Goal: Communication & Community: Share content

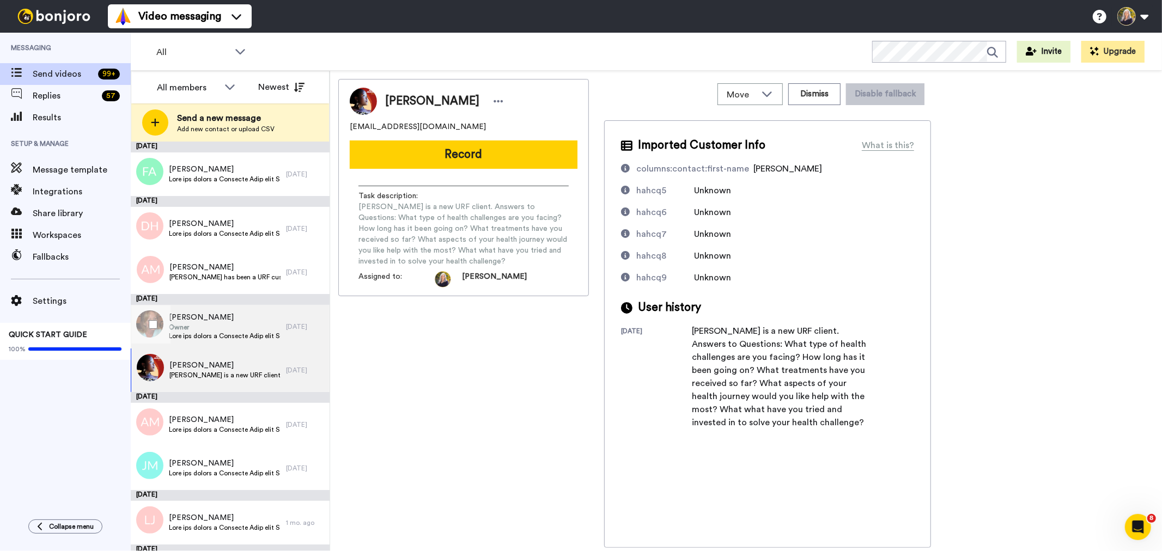
click at [214, 321] on span "Gloria De Boer" at bounding box center [225, 317] width 112 height 11
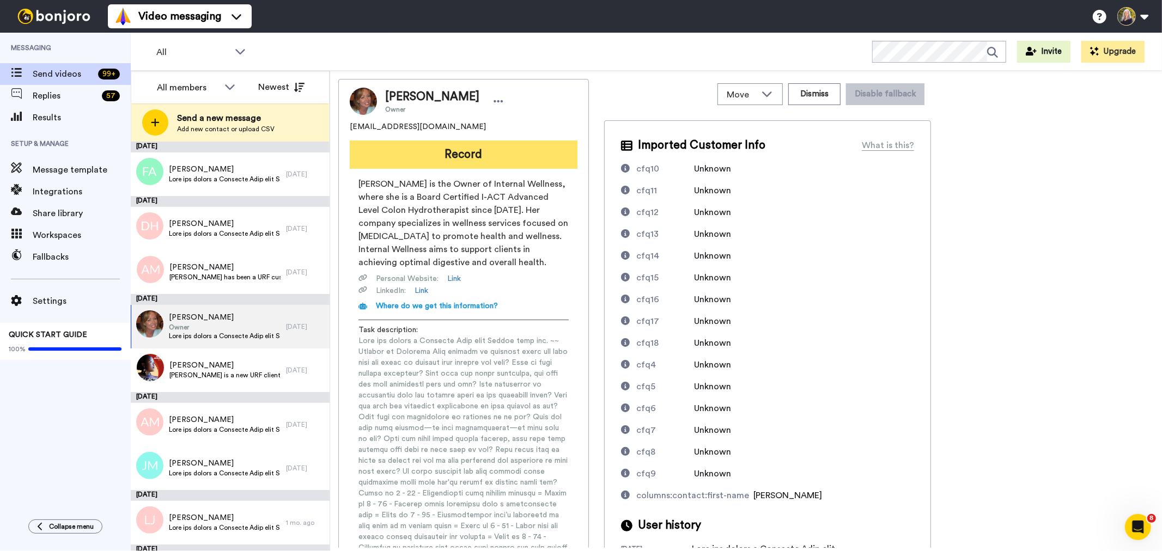
click at [459, 158] on button "Record" at bounding box center [464, 155] width 228 height 28
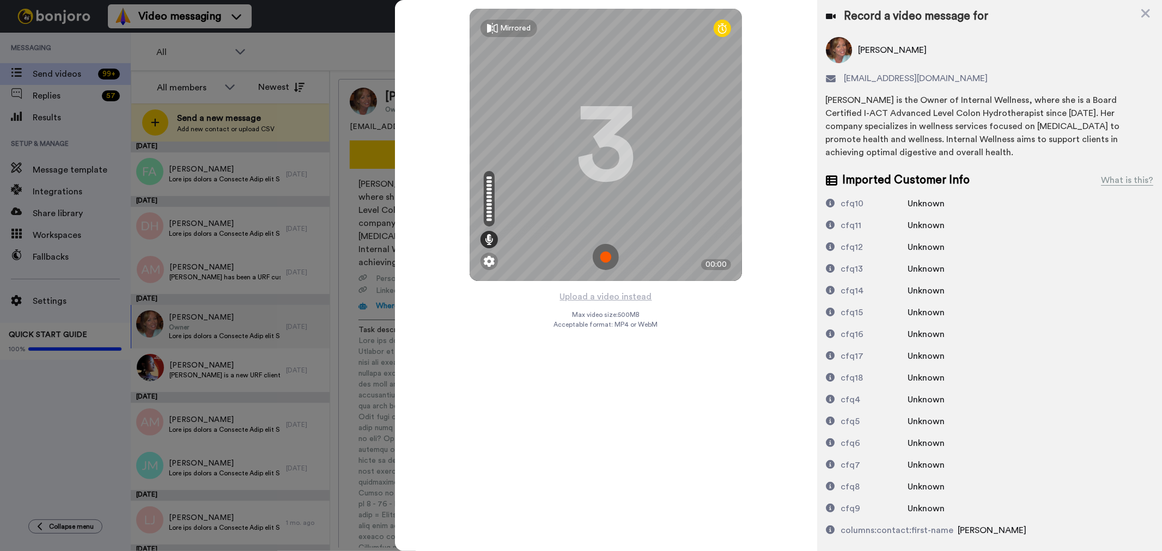
click at [608, 253] on img at bounding box center [606, 257] width 26 height 26
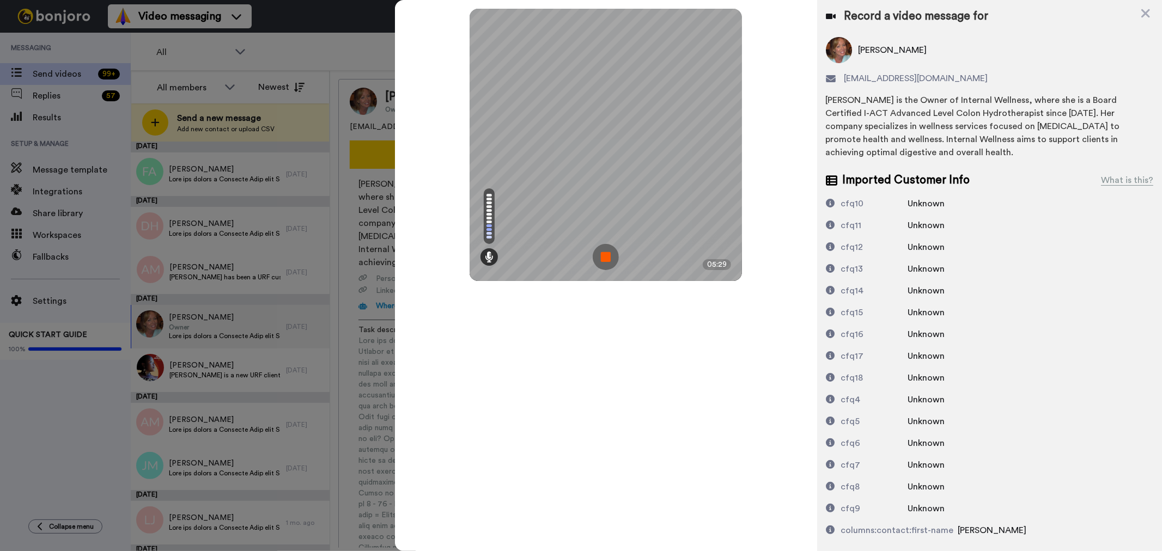
click at [604, 260] on img at bounding box center [606, 257] width 26 height 26
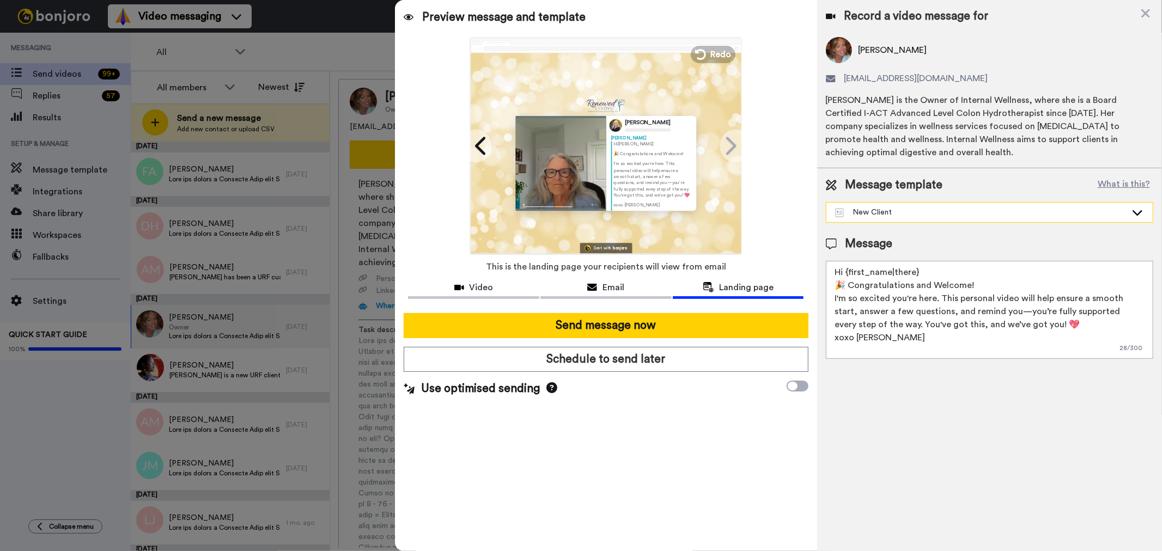
click at [1133, 215] on icon at bounding box center [1137, 212] width 13 height 11
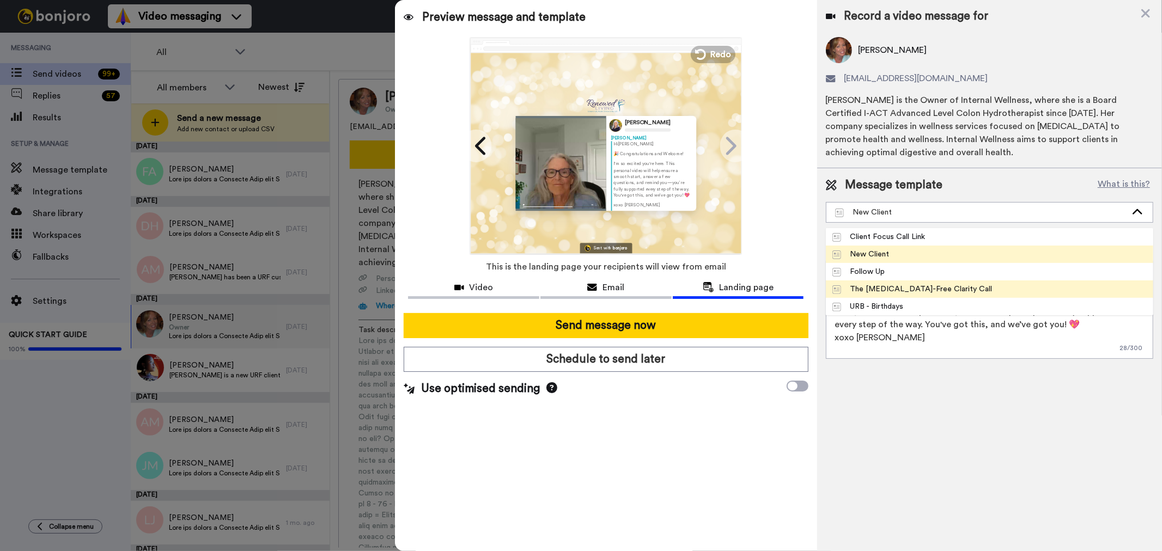
click at [884, 284] on div "The Cancer-Free Clarity Call" at bounding box center [912, 289] width 160 height 11
type textarea "Hi {first_name|there}, Looking forward to our conversation and committed to hel…"
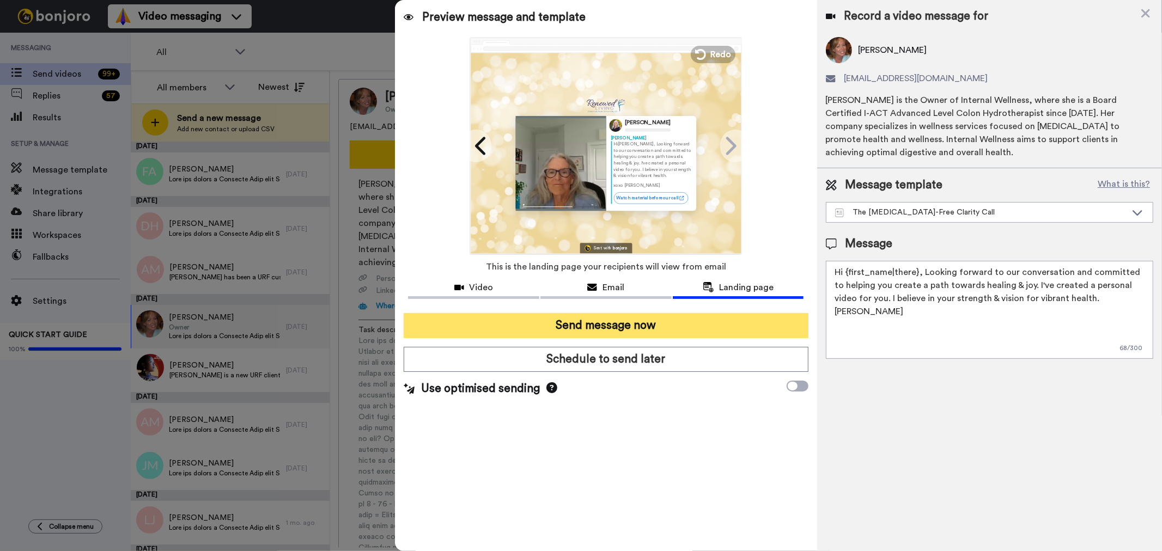
click at [624, 318] on button "Send message now" at bounding box center [606, 325] width 404 height 25
